Goal: Navigation & Orientation: Find specific page/section

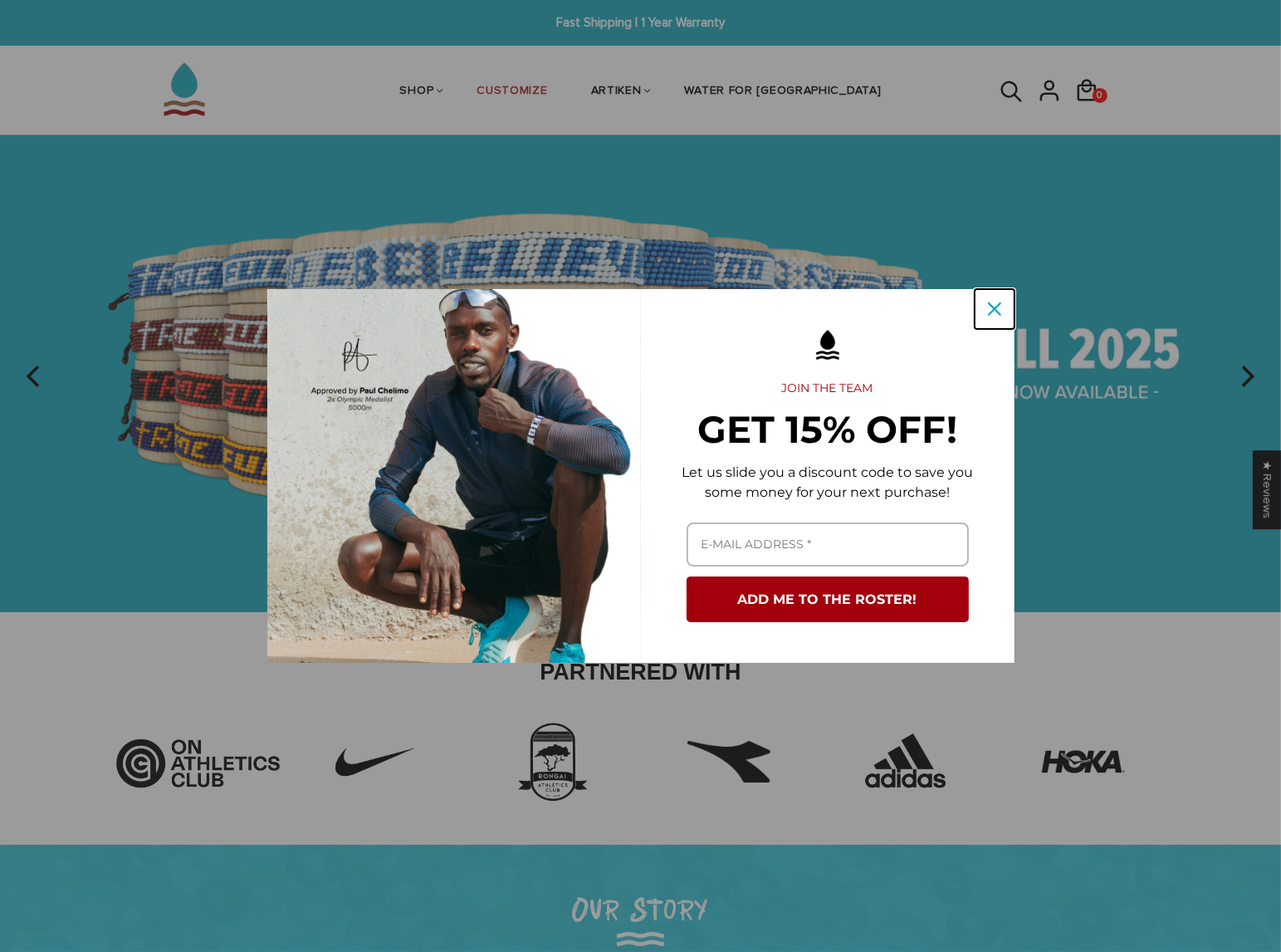
click at [1000, 307] on icon "close icon" at bounding box center [995, 309] width 14 height 14
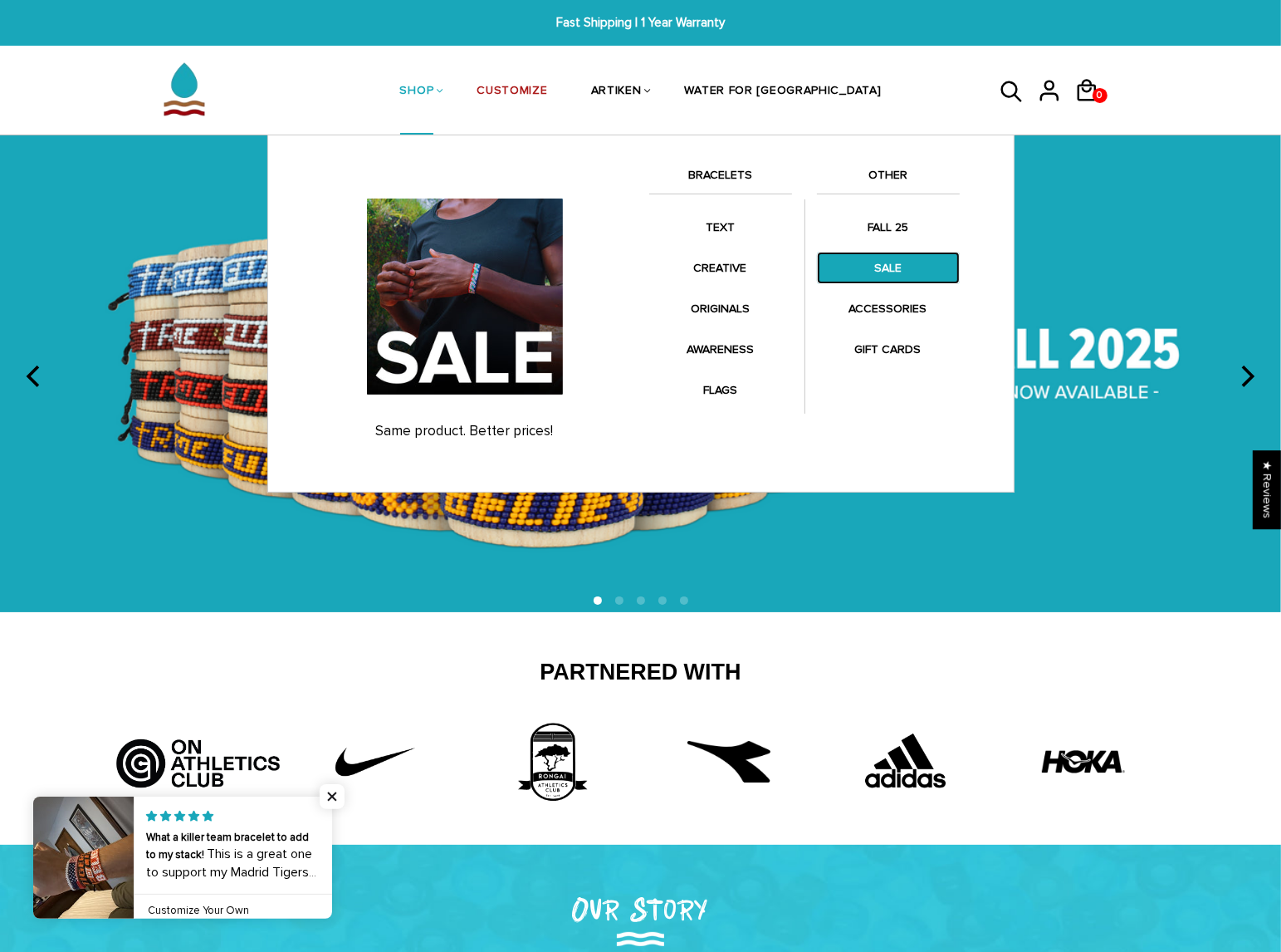
click at [879, 266] on link "SALE" at bounding box center [888, 268] width 142 height 32
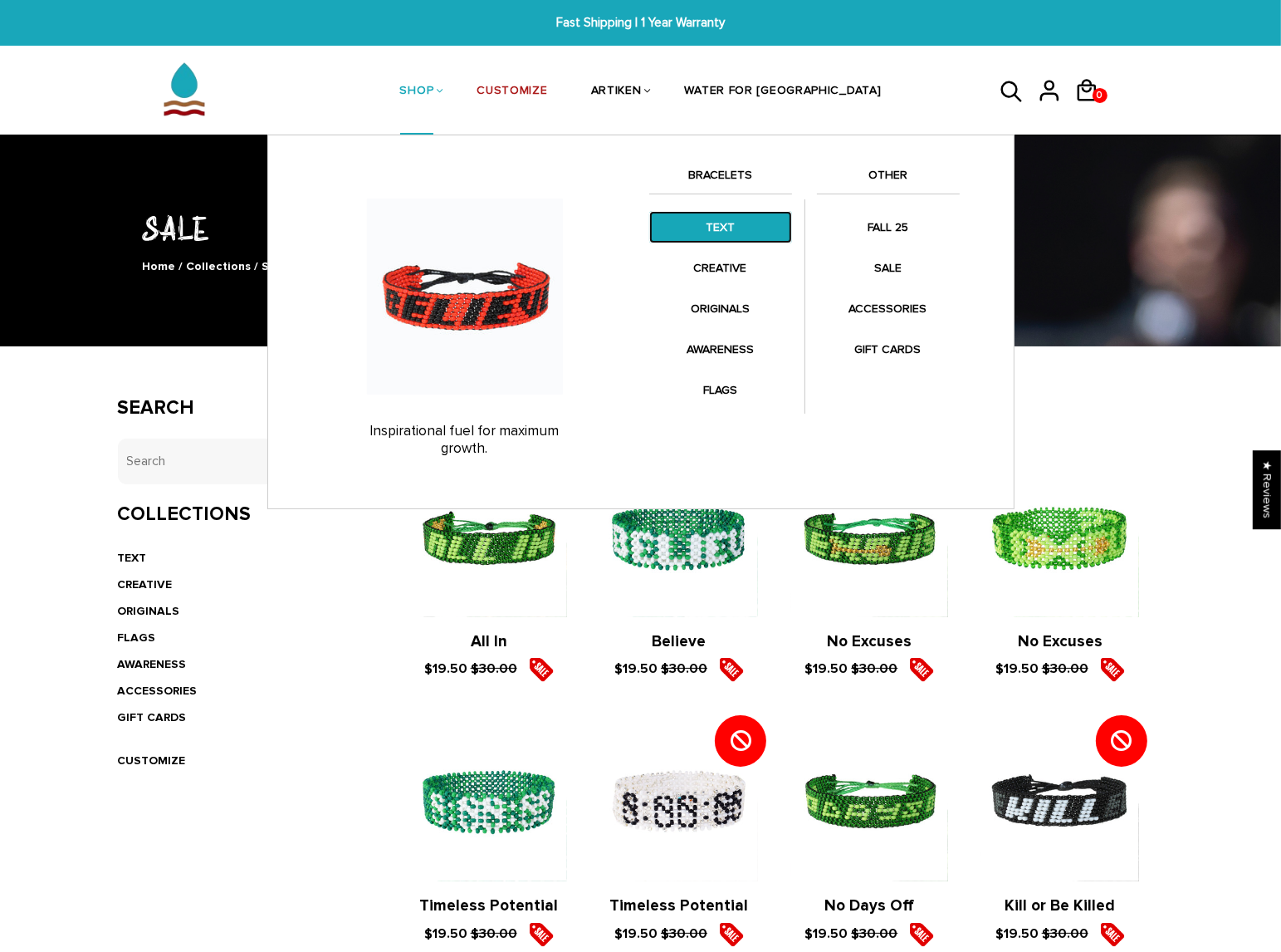
click at [722, 228] on link "TEXT" at bounding box center [720, 227] width 142 height 32
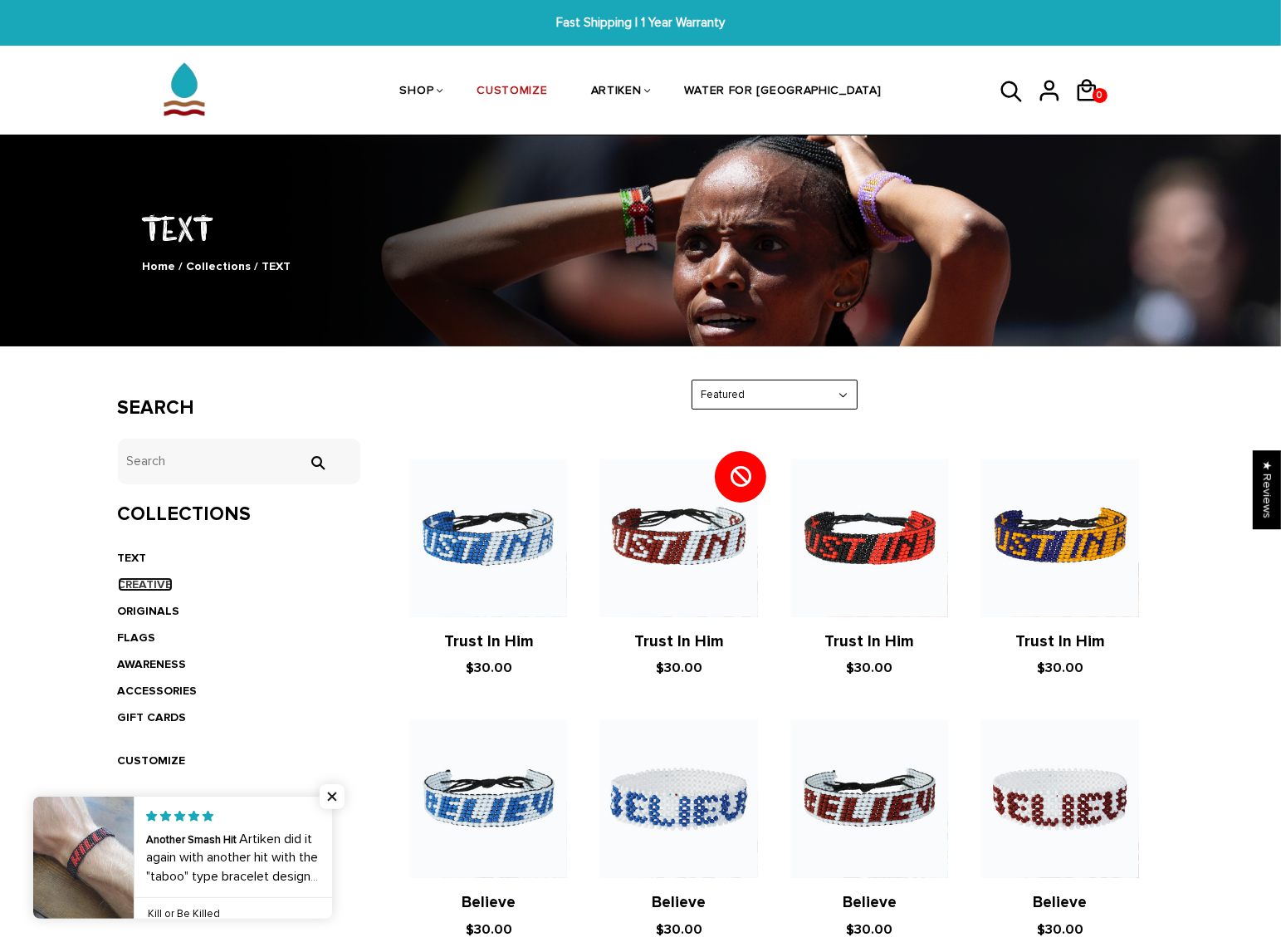
click at [149, 583] on link "CREATIVE" at bounding box center [145, 584] width 55 height 15
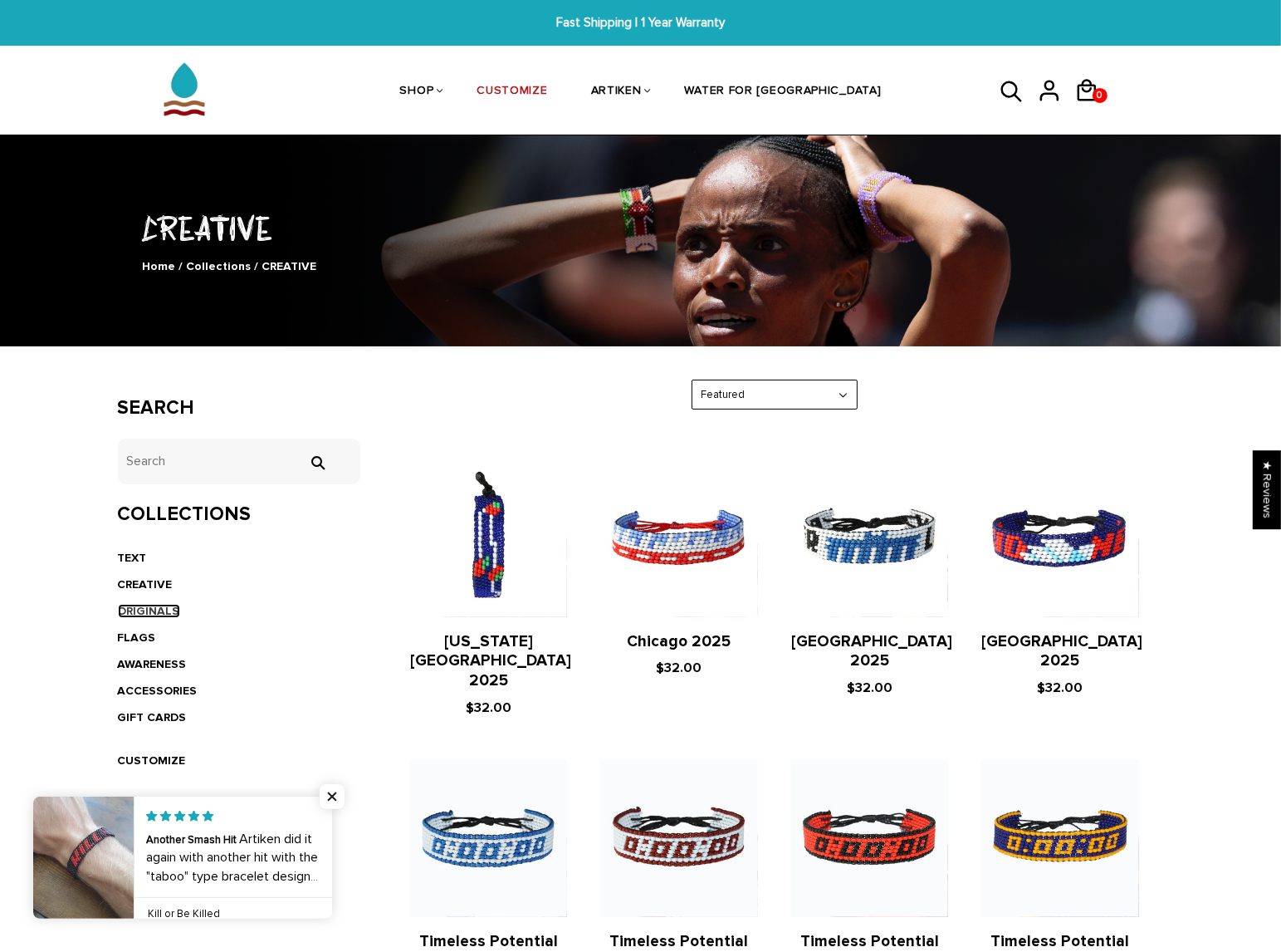
click at [126, 614] on link "ORIGINALS" at bounding box center [148, 611] width 62 height 15
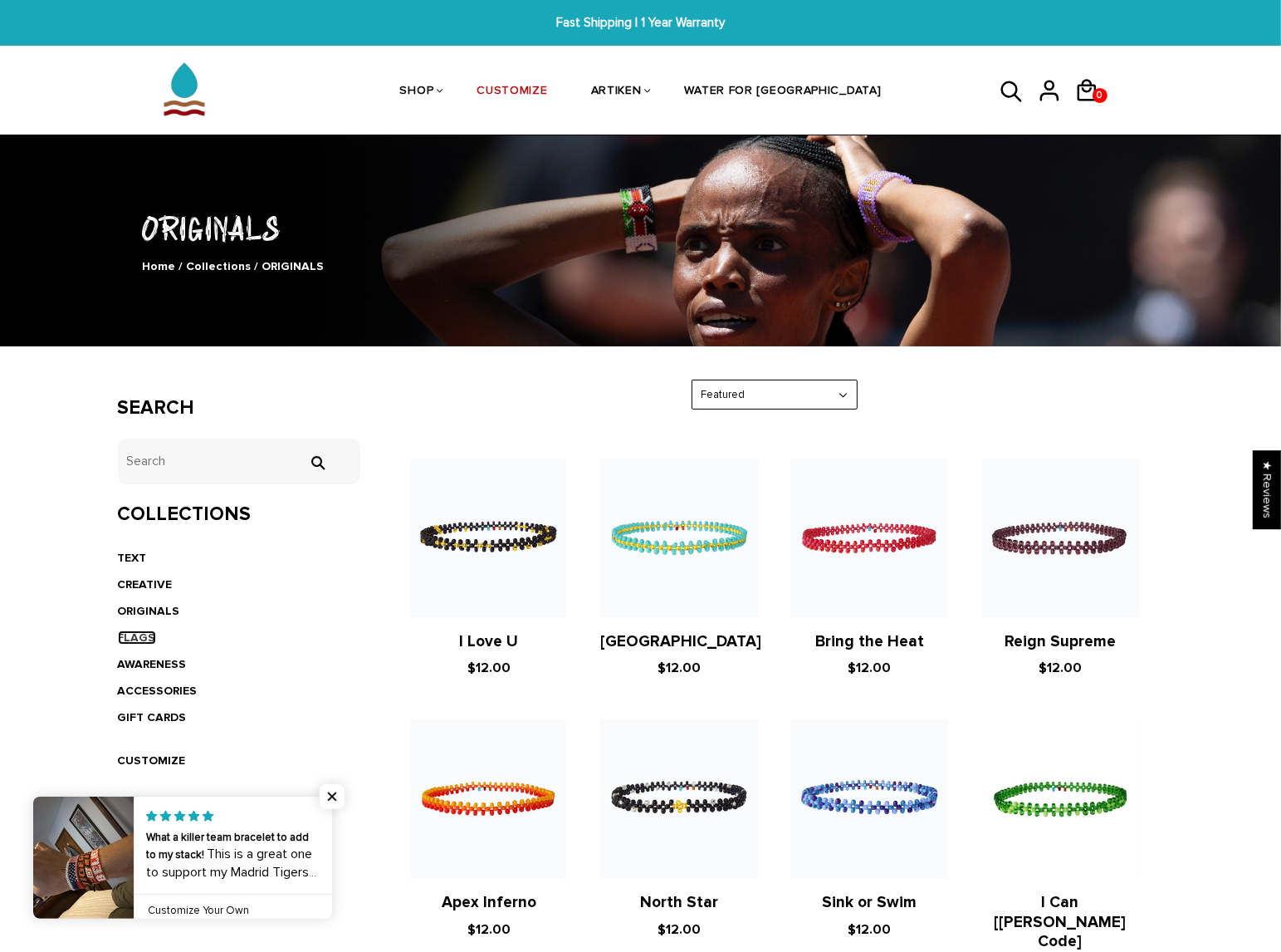
click at [141, 630] on link "FLAGS" at bounding box center [136, 637] width 38 height 15
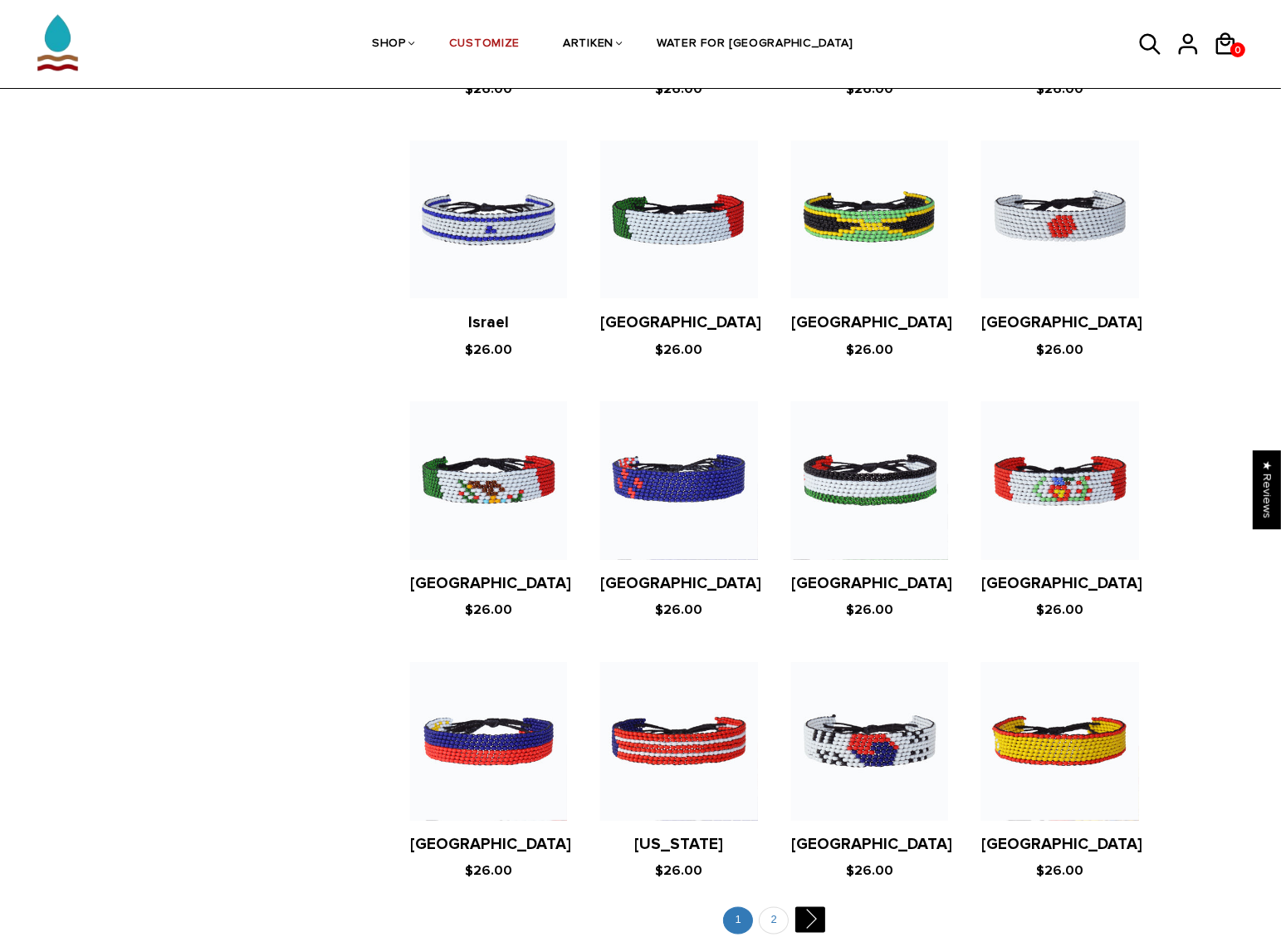
scroll to position [2741, 0]
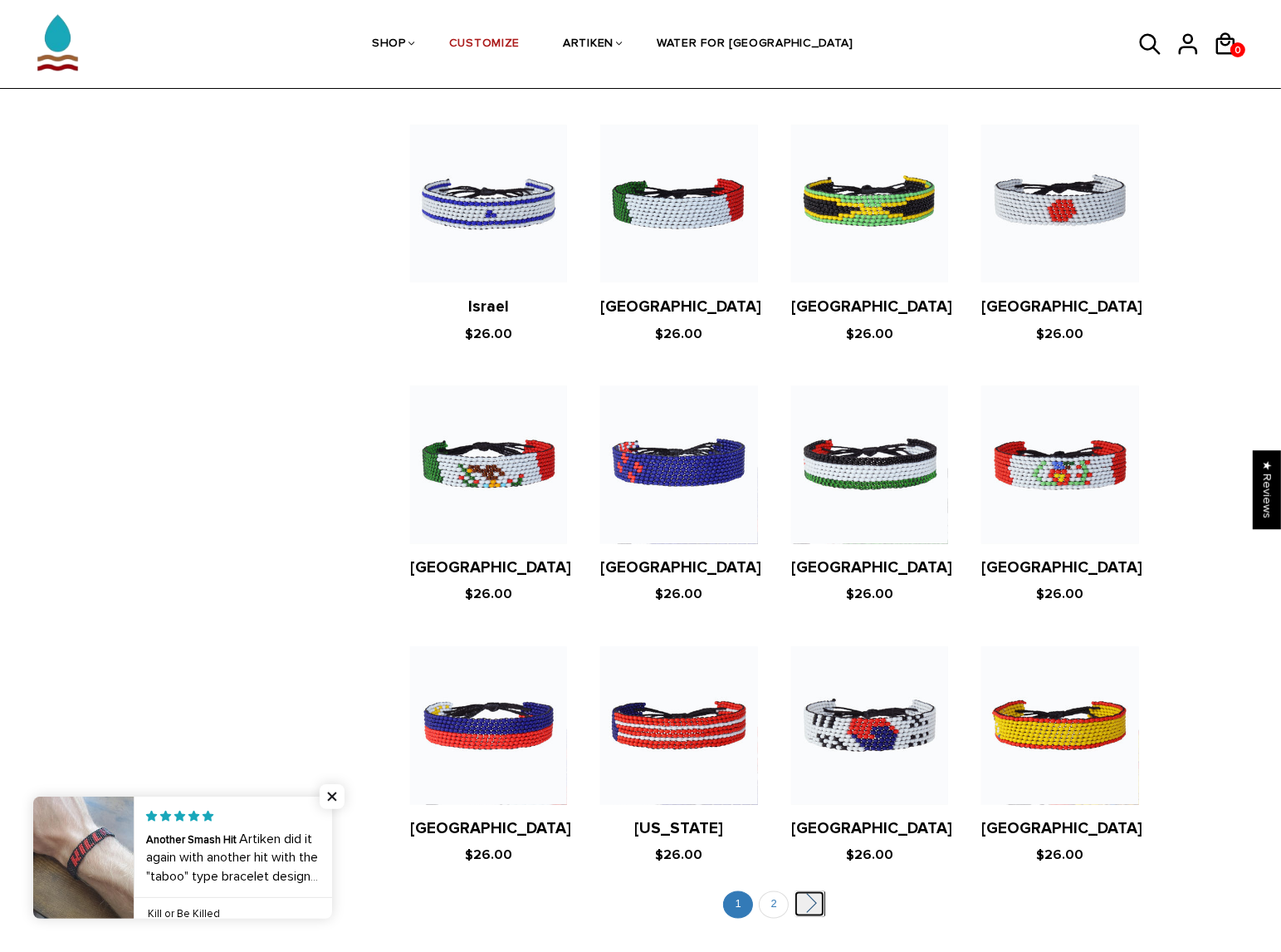
click at [806, 891] on link "" at bounding box center [809, 904] width 30 height 26
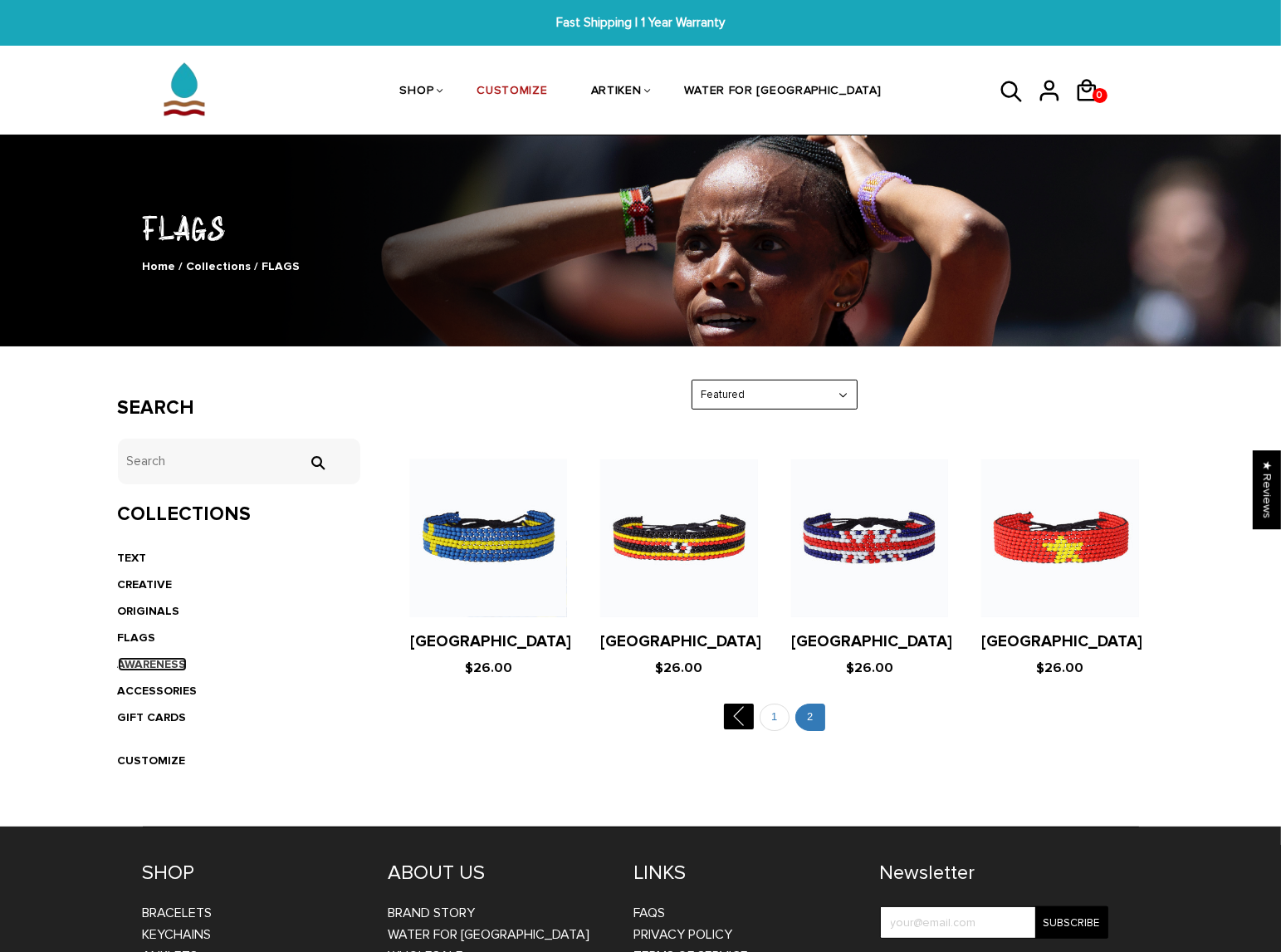
click at [153, 659] on link "AWARENESS" at bounding box center [152, 664] width 69 height 15
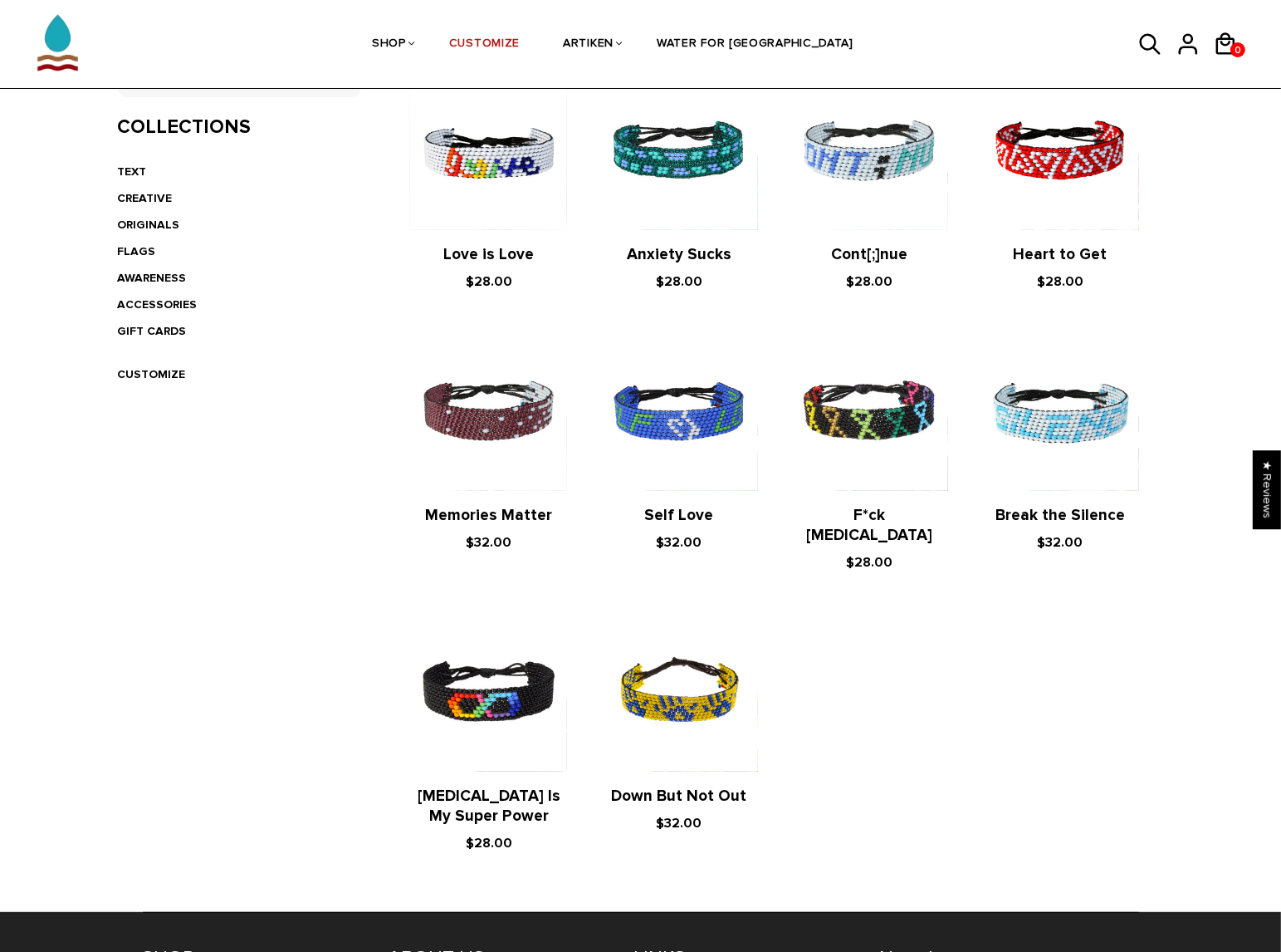
scroll to position [415, 0]
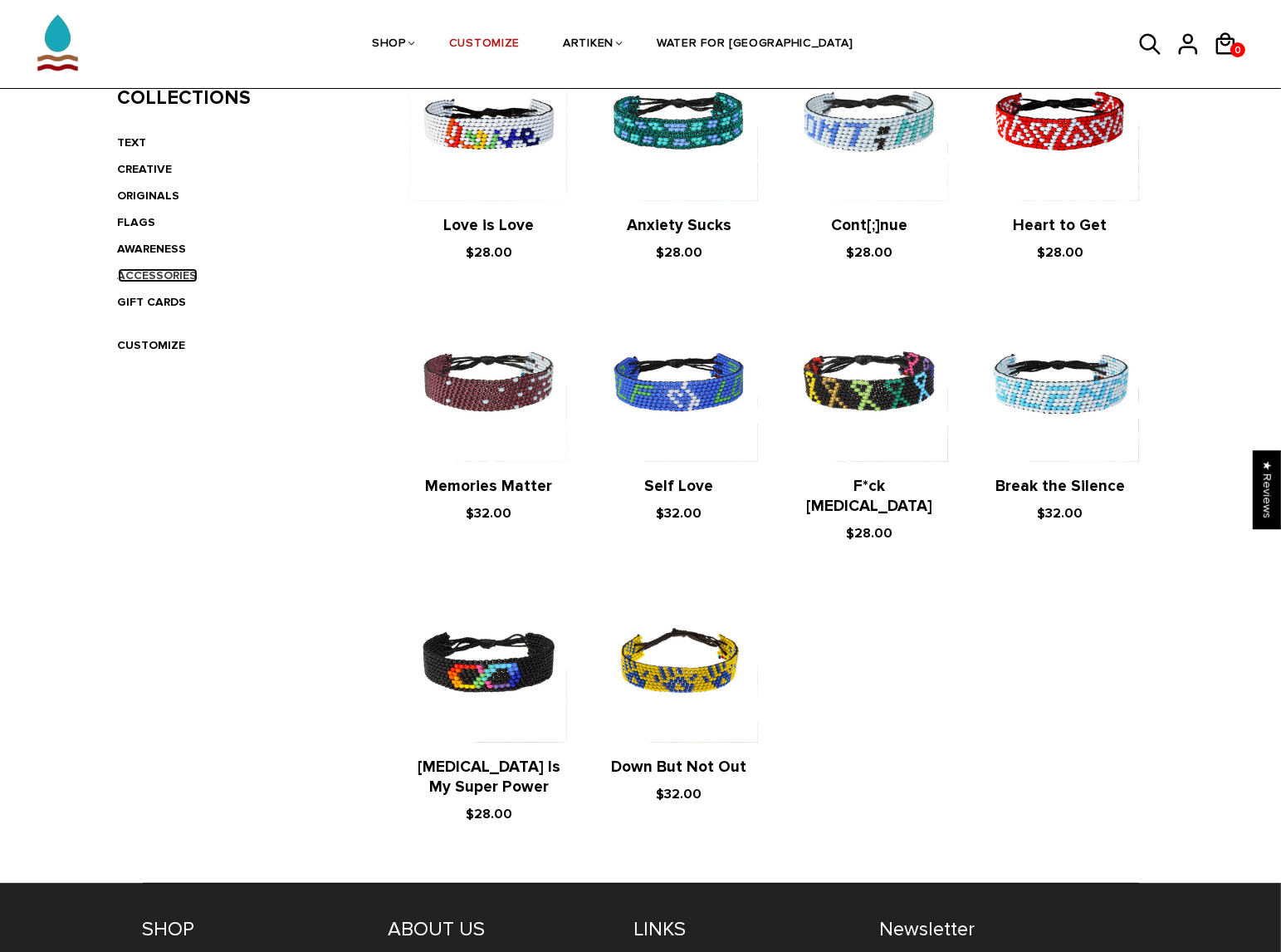
click at [151, 270] on link "ACCESSORIES" at bounding box center [157, 276] width 79 height 15
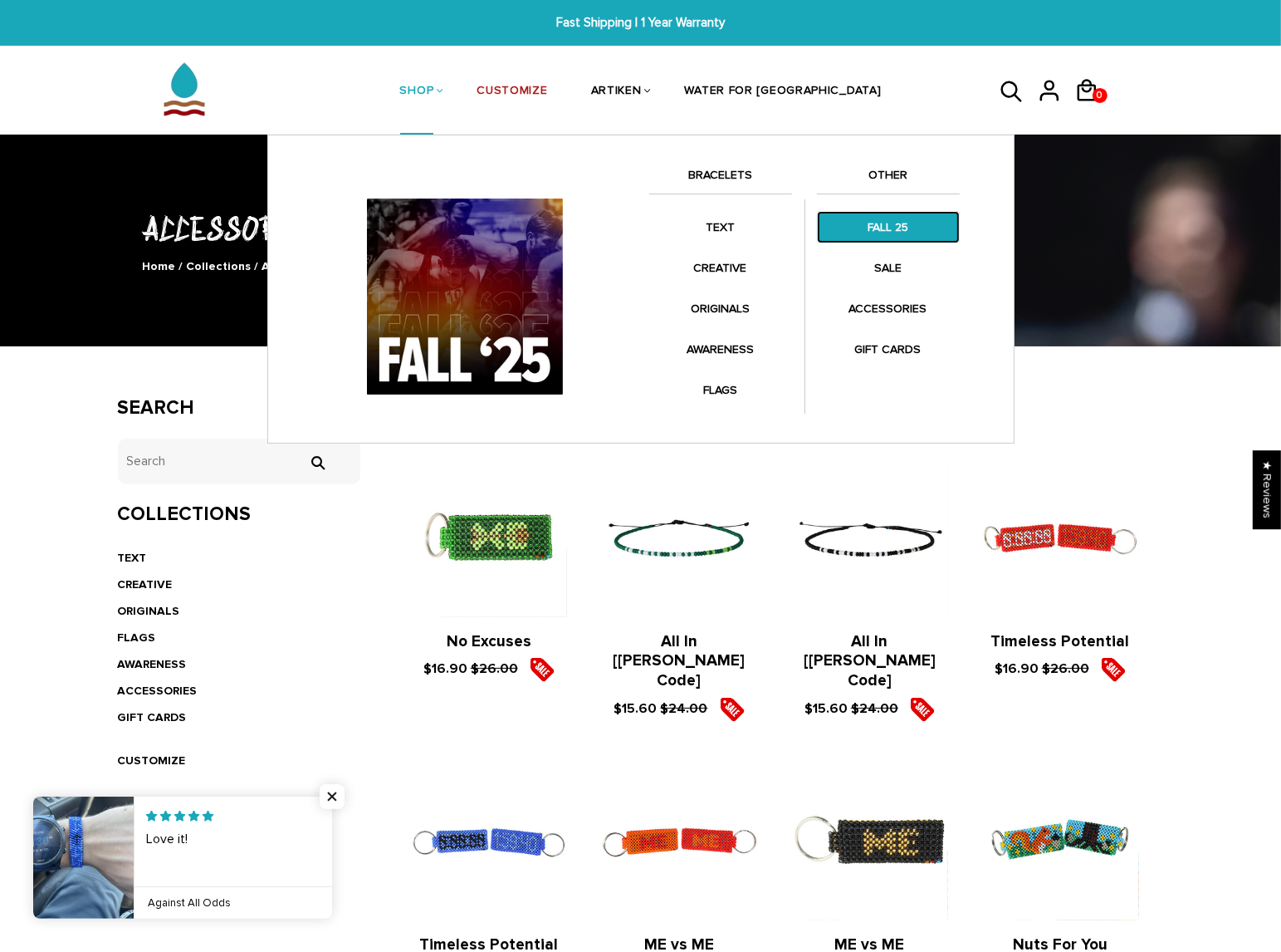
click at [884, 229] on link "FALL 25" at bounding box center [888, 227] width 142 height 32
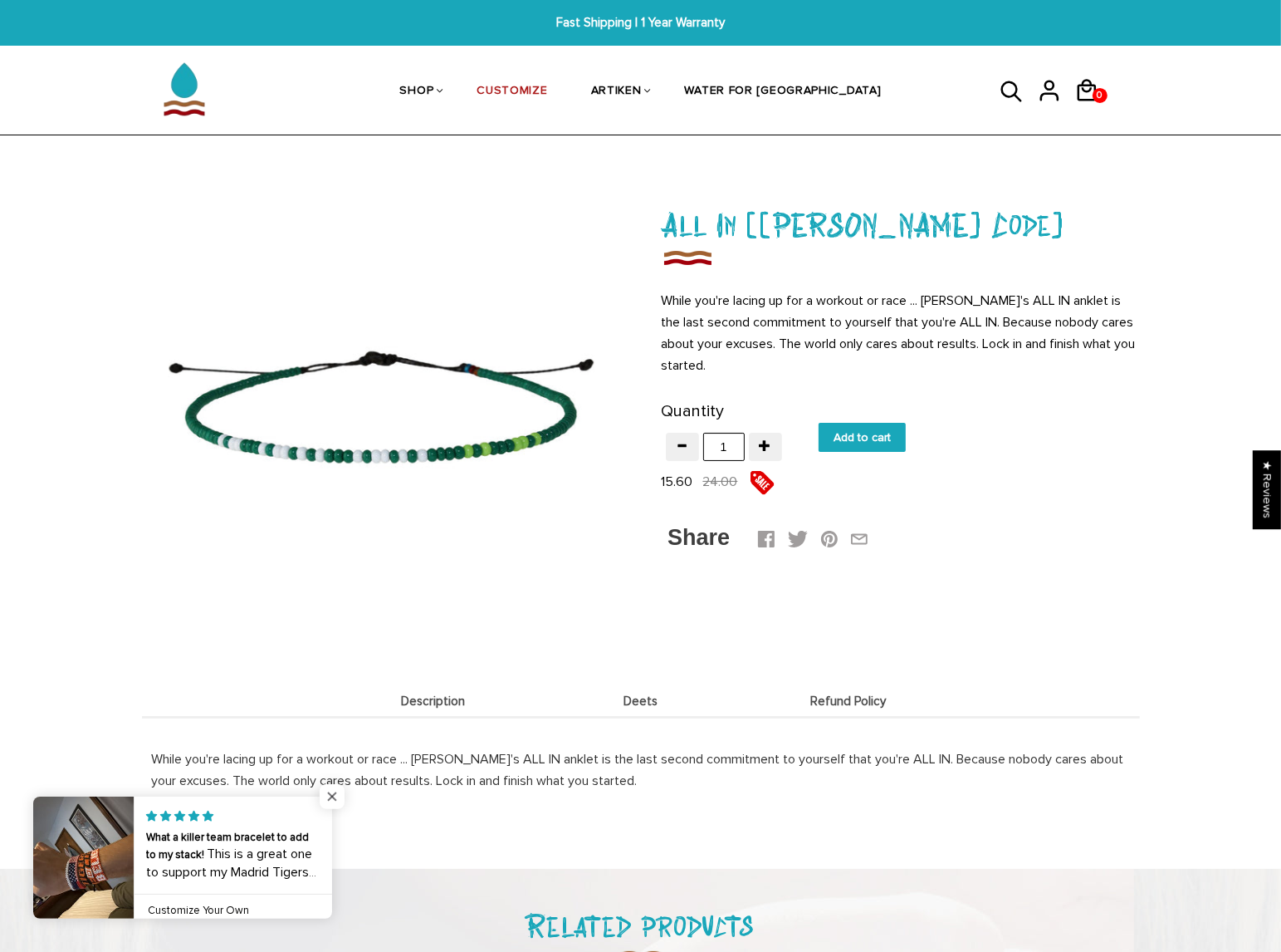
click at [332, 797] on span "Close popup widget" at bounding box center [332, 796] width 25 height 25
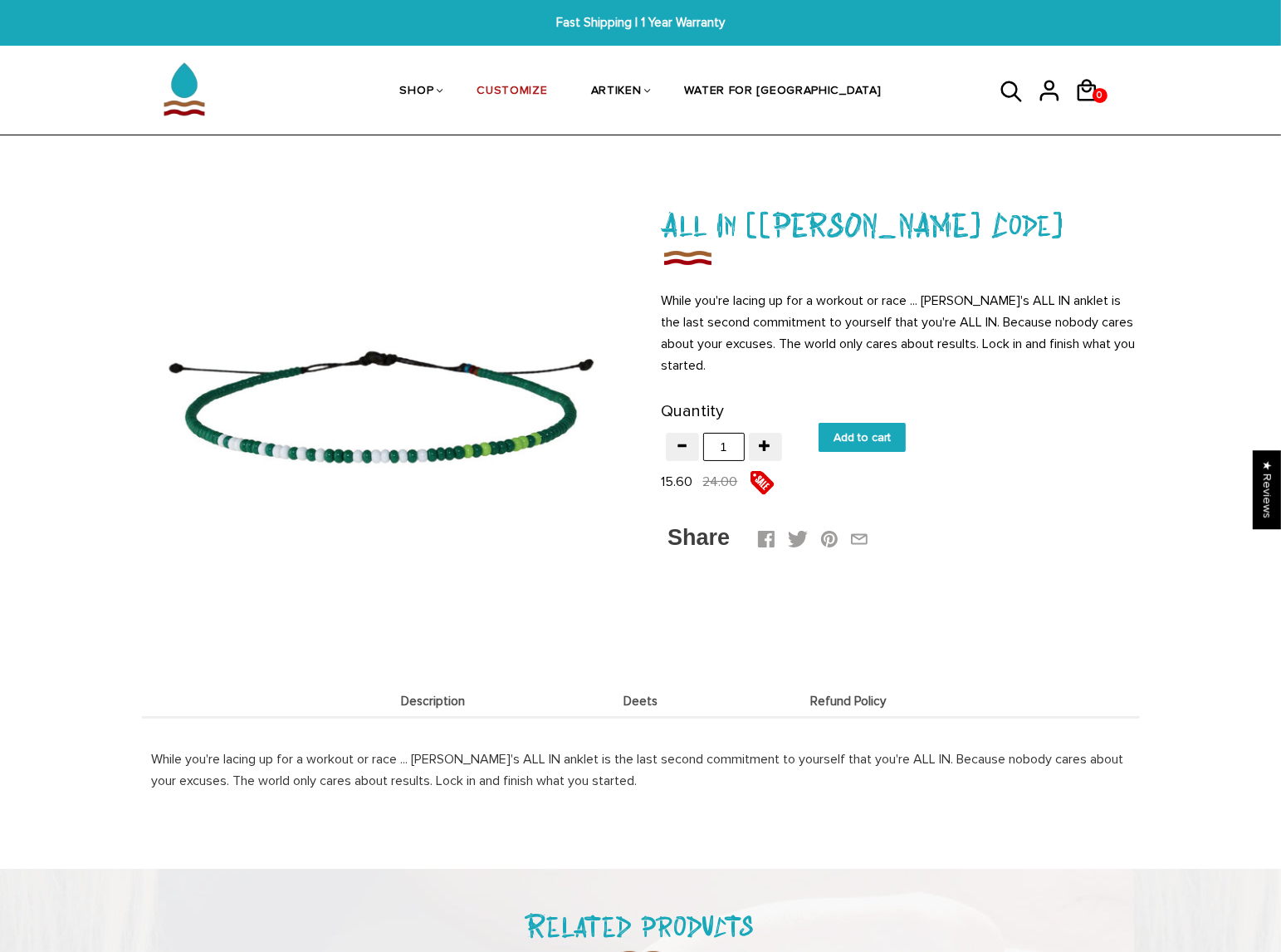
click at [409, 705] on span "Description" at bounding box center [433, 701] width 200 height 15
click at [620, 694] on span "Deets" at bounding box center [641, 701] width 200 height 15
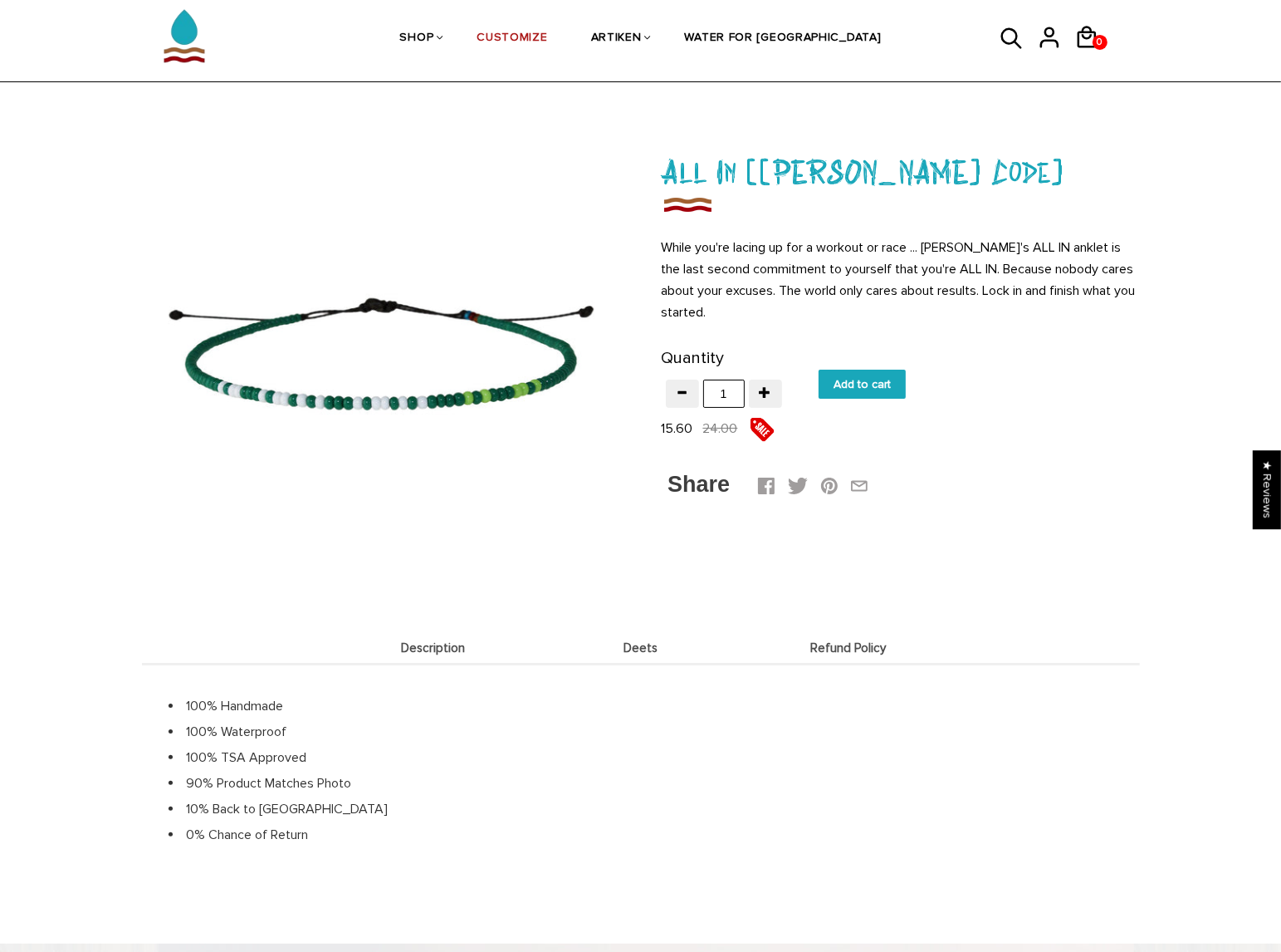
scroll to position [83, 0]
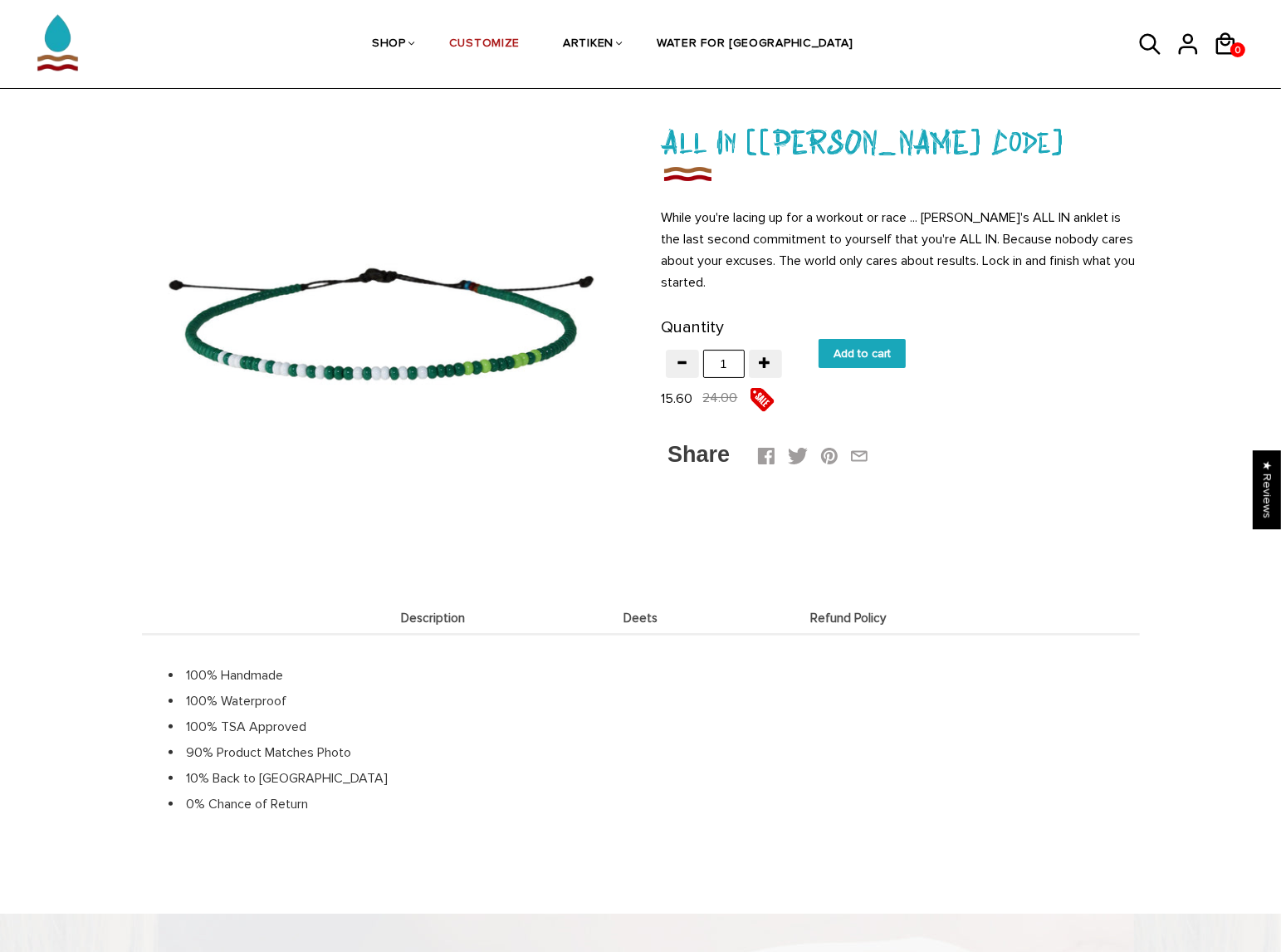
click at [843, 618] on span "Refund Policy" at bounding box center [849, 618] width 200 height 15
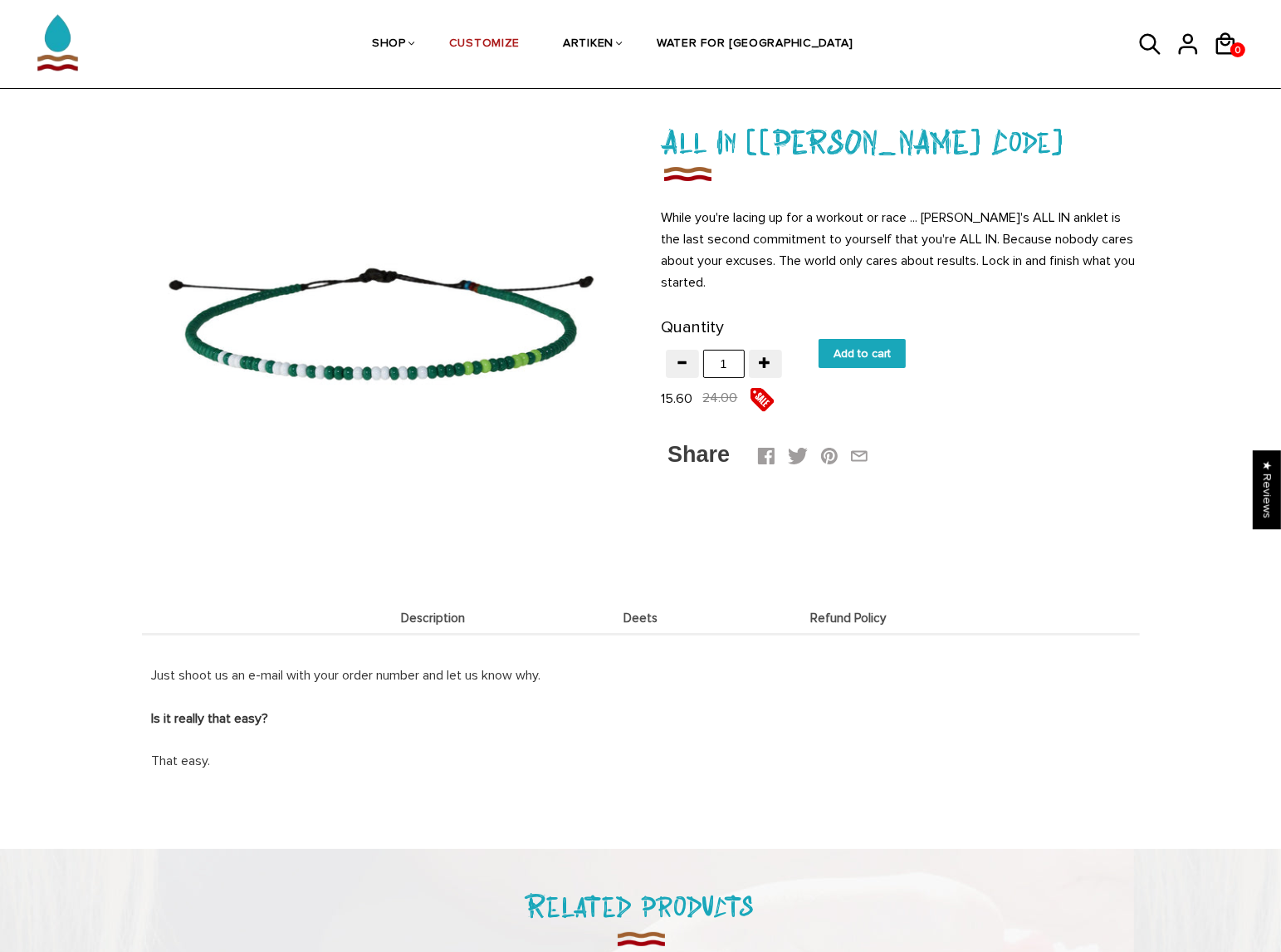
click at [446, 616] on span "Description" at bounding box center [433, 618] width 200 height 15
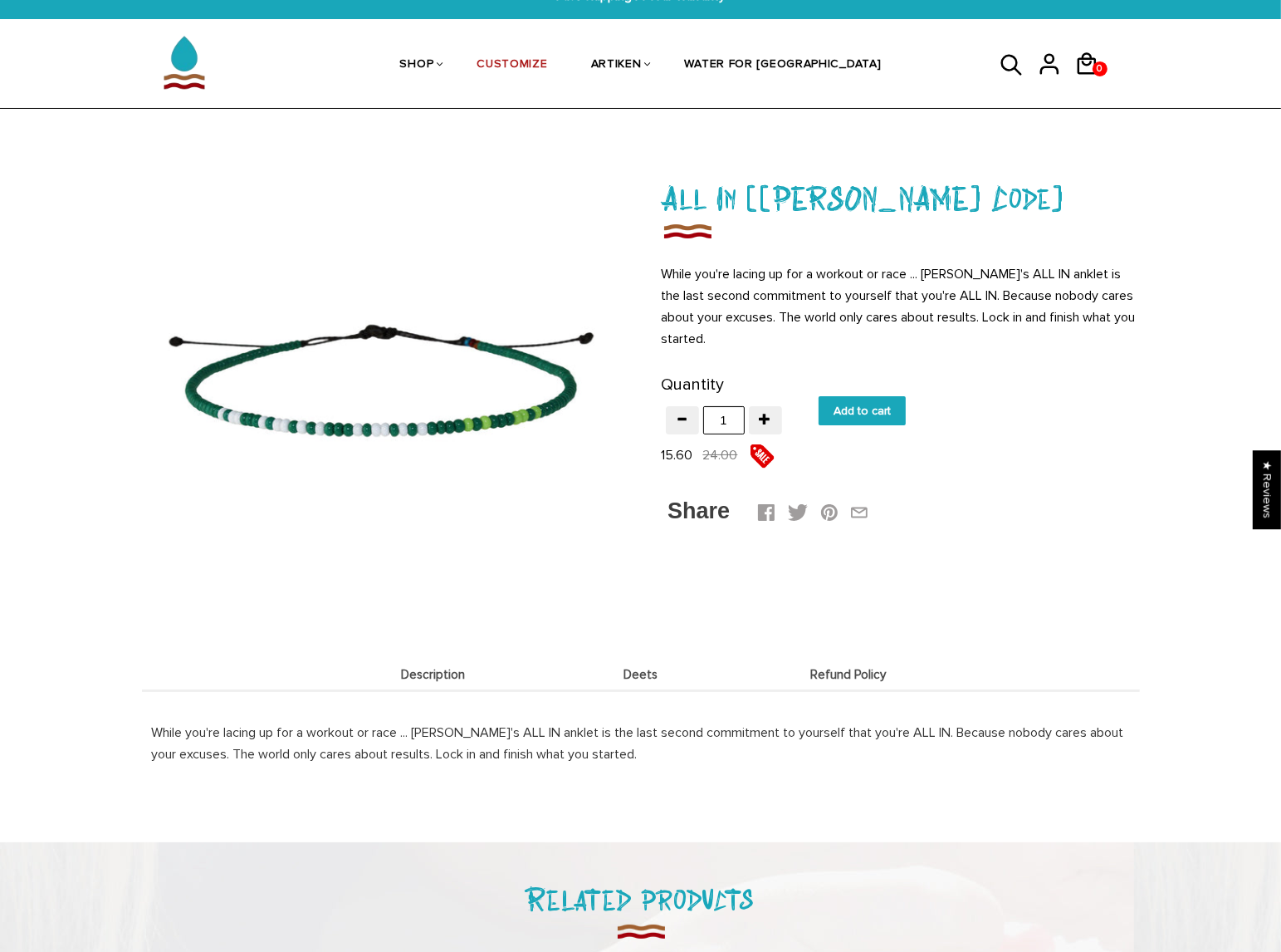
scroll to position [0, 0]
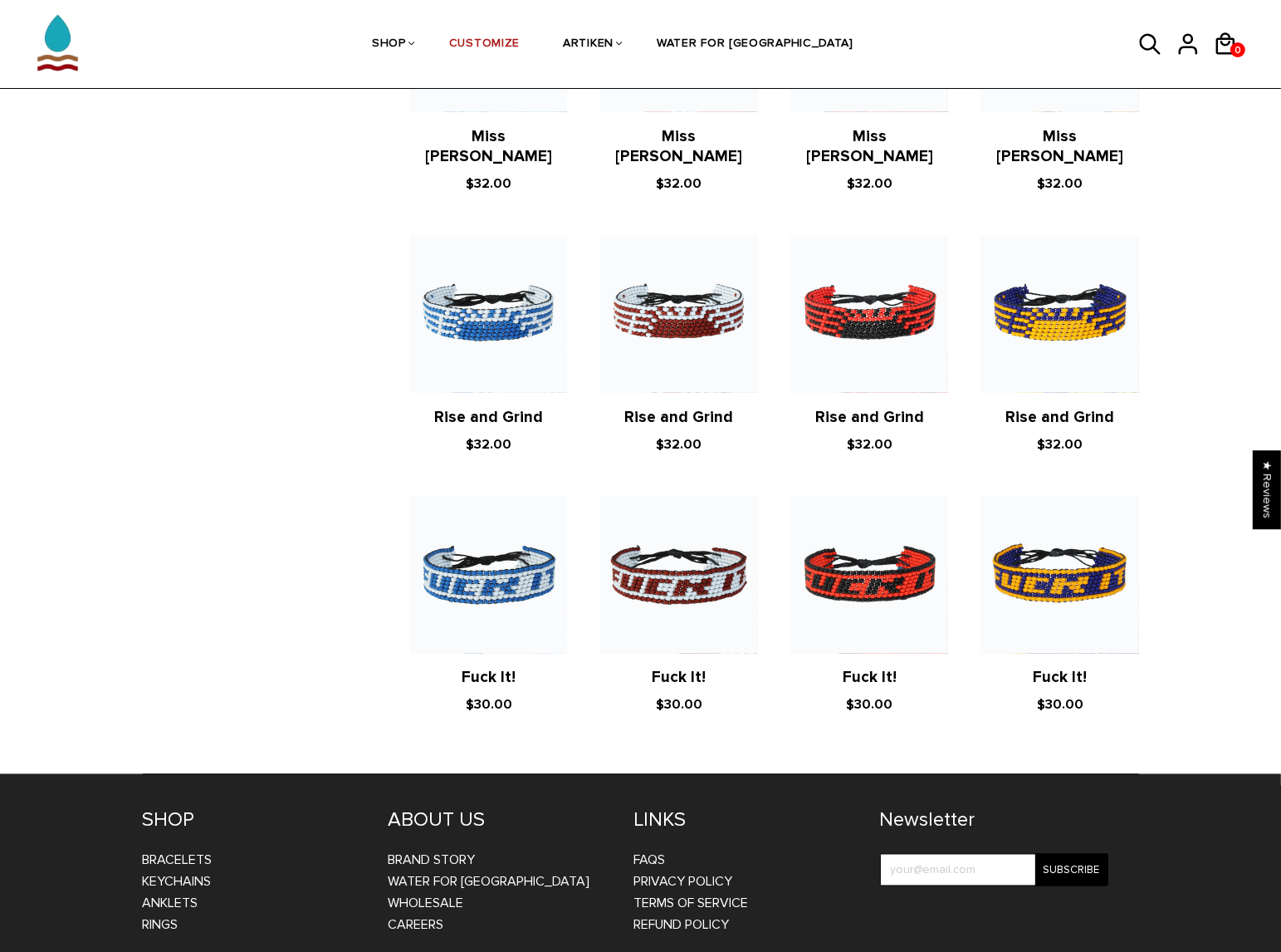
scroll to position [2656, 0]
